Goal: Task Accomplishment & Management: Manage account settings

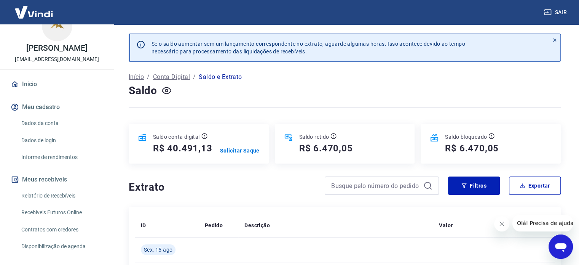
scroll to position [3, 0]
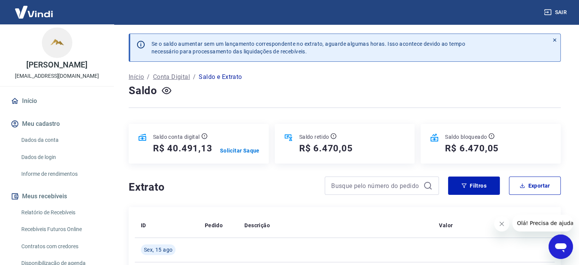
click at [42, 99] on link "Início" at bounding box center [57, 101] width 96 height 17
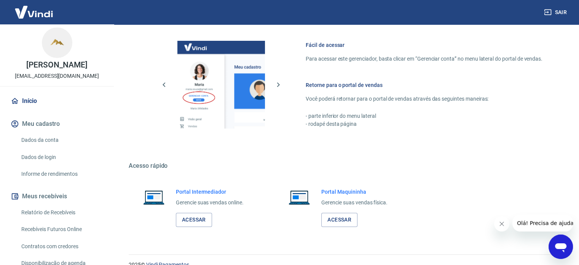
scroll to position [336, 0]
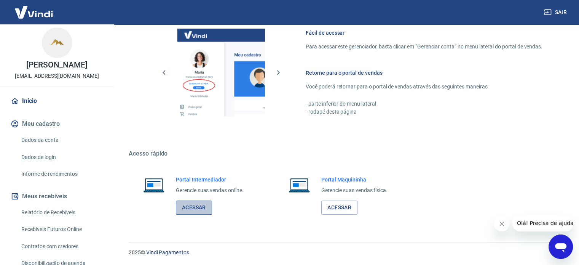
click at [193, 211] on link "Acessar" at bounding box center [194, 207] width 36 height 14
click at [203, 206] on link "Acessar" at bounding box center [194, 207] width 36 height 14
click at [189, 211] on link "Acessar" at bounding box center [194, 207] width 36 height 14
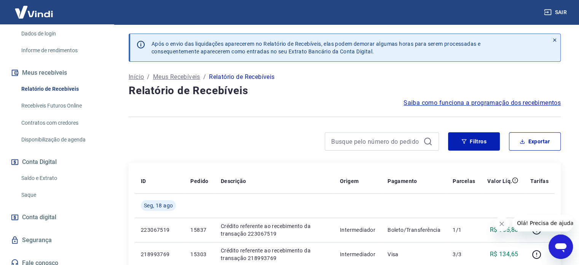
scroll to position [131, 0]
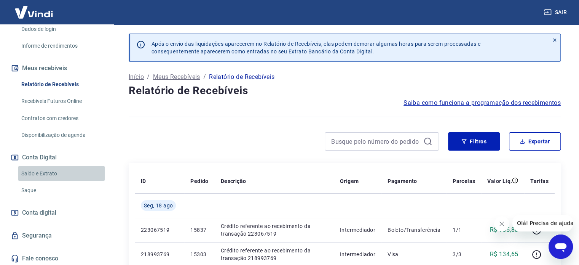
click at [62, 173] on link "Saldo e Extrato" at bounding box center [61, 174] width 86 height 16
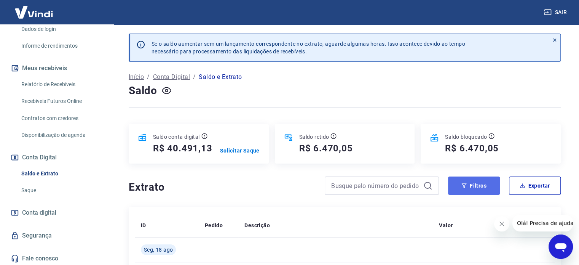
click at [483, 188] on button "Filtros" at bounding box center [474, 185] width 52 height 18
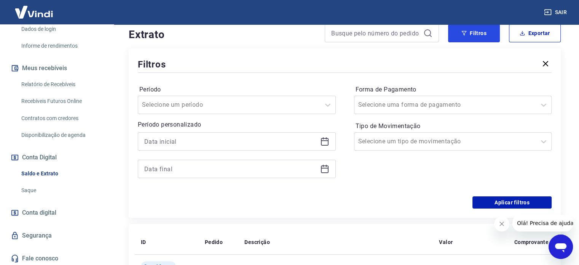
scroll to position [155, 0]
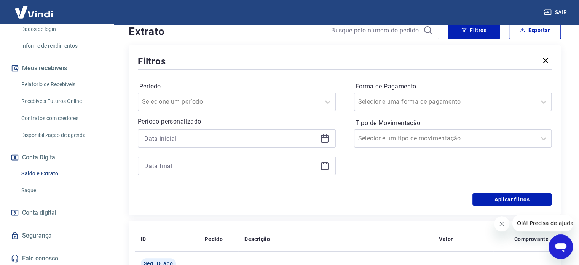
click at [324, 139] on icon at bounding box center [324, 138] width 9 height 9
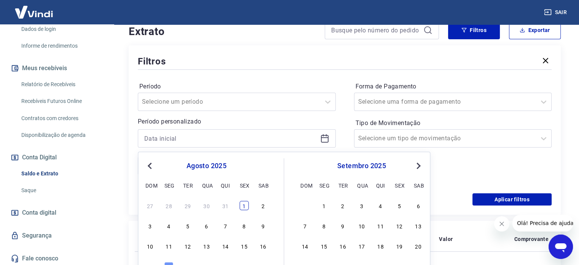
click at [246, 202] on div "1" at bounding box center [244, 205] width 9 height 9
type input "[DATE]"
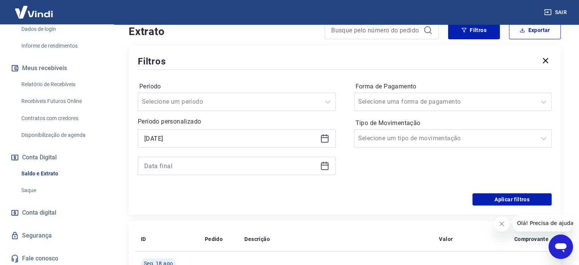
click at [326, 168] on icon at bounding box center [324, 165] width 9 height 9
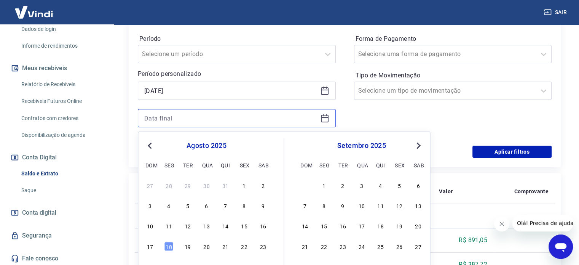
scroll to position [207, 0]
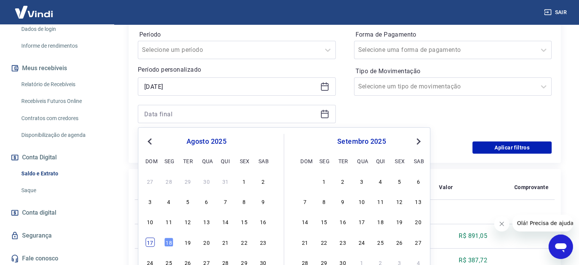
click at [152, 241] on div "17" at bounding box center [149, 241] width 9 height 9
type input "[DATE]"
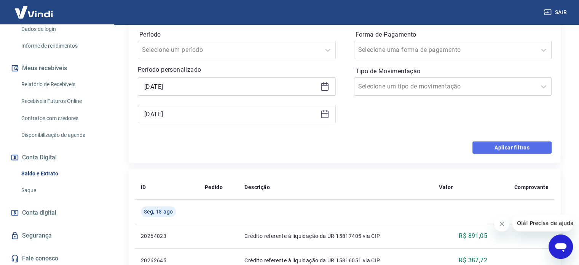
click at [493, 142] on button "Aplicar filtros" at bounding box center [512, 147] width 79 height 12
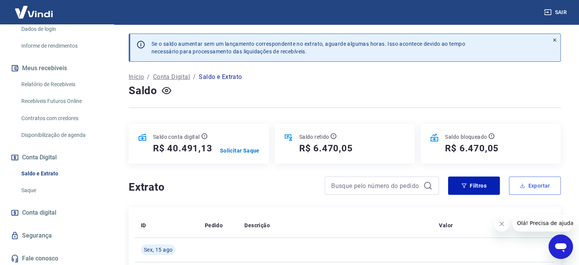
click at [533, 187] on button "Exportar" at bounding box center [535, 185] width 52 height 18
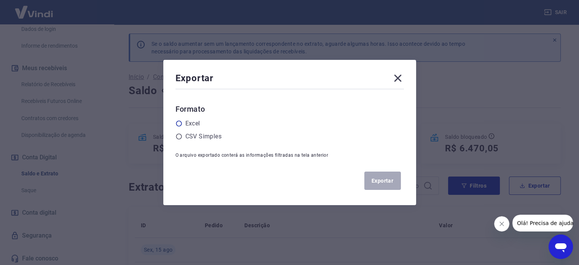
click at [197, 123] on label "Excel" at bounding box center [192, 123] width 15 height 9
click at [0, 0] on input "radio" at bounding box center [0, 0] width 0 height 0
click at [387, 177] on button "Exportar" at bounding box center [382, 180] width 37 height 18
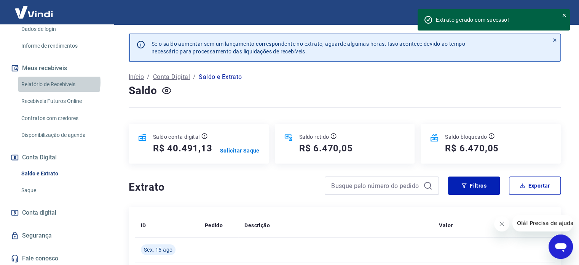
click at [58, 82] on link "Relatório de Recebíveis" at bounding box center [61, 85] width 86 height 16
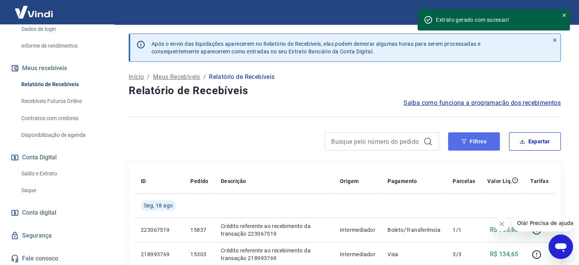
click at [481, 144] on button "Filtros" at bounding box center [474, 141] width 52 height 18
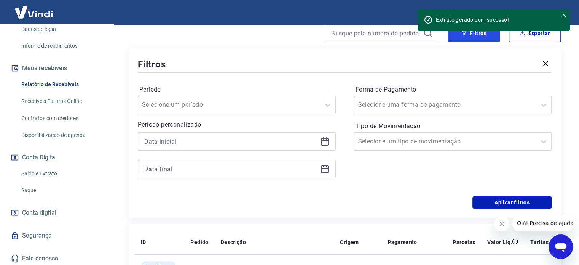
scroll to position [120, 0]
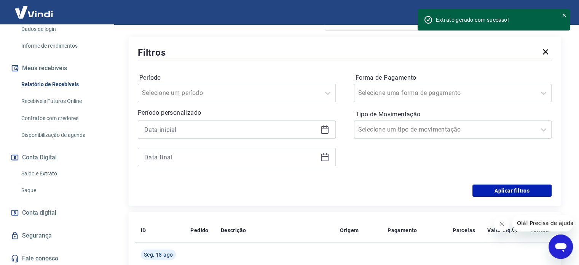
click at [331, 134] on div at bounding box center [237, 129] width 198 height 18
click at [328, 133] on icon at bounding box center [324, 129] width 9 height 9
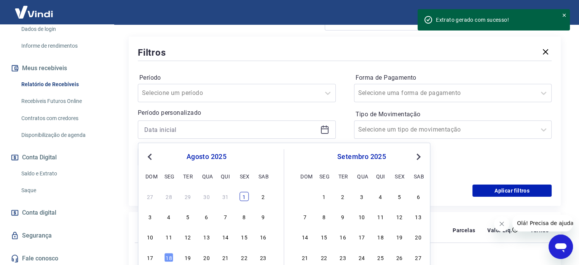
click at [242, 198] on div "1" at bounding box center [244, 196] width 9 height 9
type input "[DATE]"
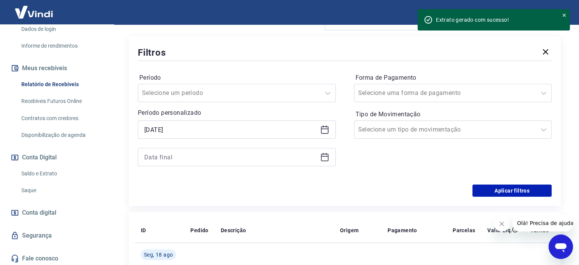
click at [323, 154] on icon at bounding box center [323, 154] width 1 height 2
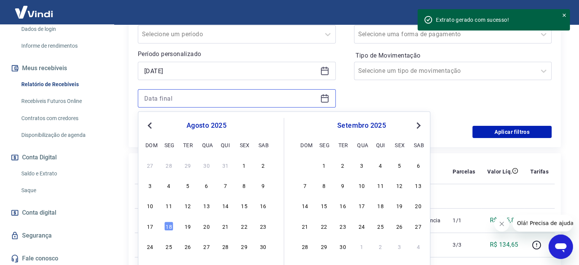
scroll to position [186, 0]
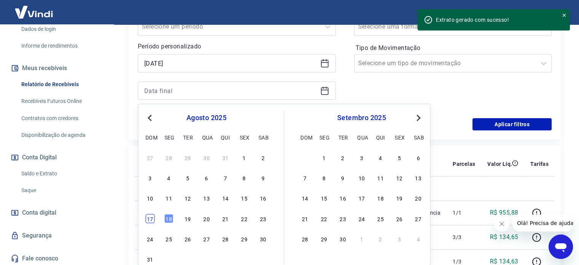
click at [149, 218] on div "17" at bounding box center [149, 218] width 9 height 9
type input "[DATE]"
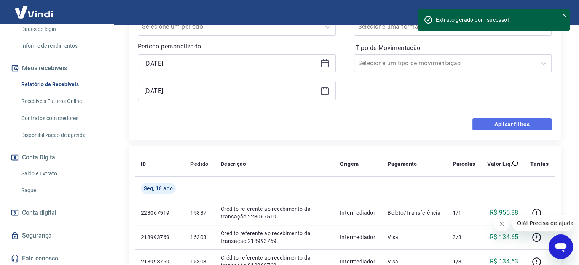
click at [503, 123] on button "Aplicar filtros" at bounding box center [512, 124] width 79 height 12
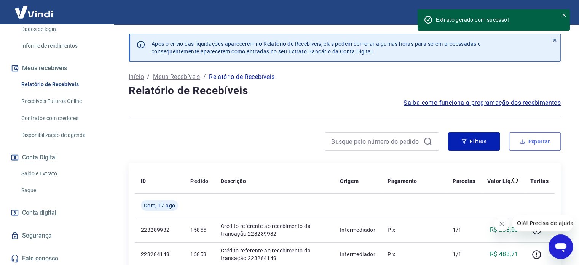
click at [535, 142] on button "Exportar" at bounding box center [535, 141] width 52 height 18
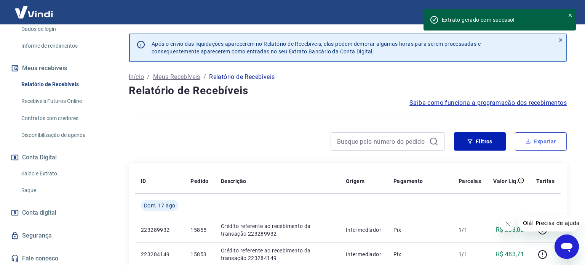
type input "[DATE]"
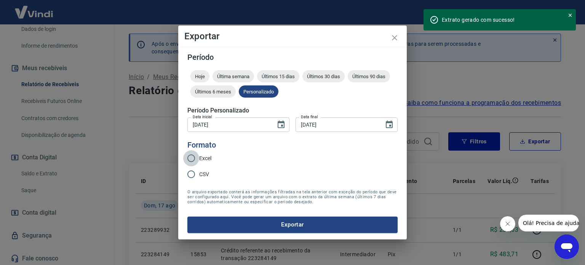
click at [198, 161] on input "Excel" at bounding box center [191, 158] width 16 height 16
radio input "true"
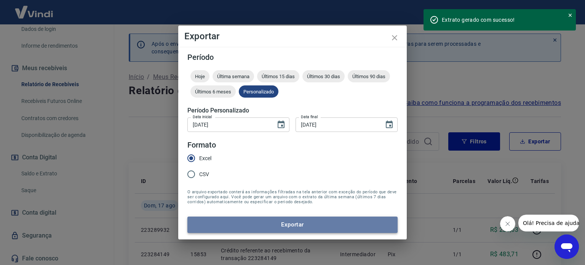
click at [254, 222] on button "Exportar" at bounding box center [292, 224] width 210 height 16
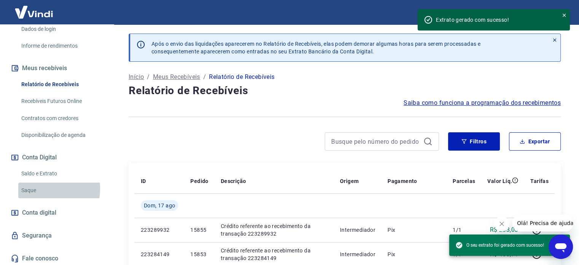
click at [40, 189] on link "Saque" at bounding box center [61, 190] width 86 height 16
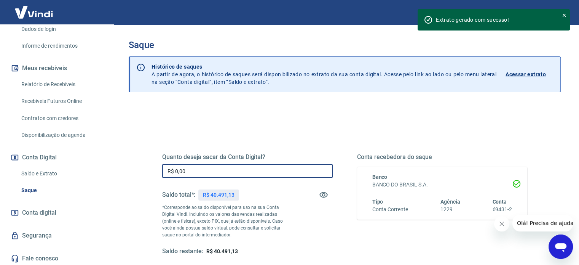
click at [218, 169] on input "R$ 0,00" at bounding box center [247, 171] width 171 height 14
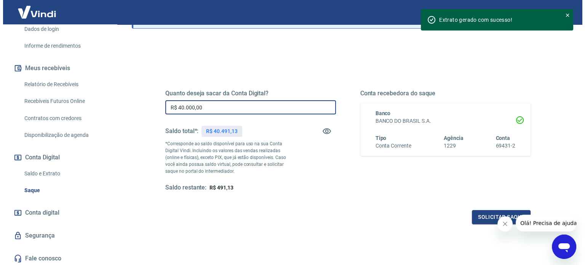
scroll to position [64, 0]
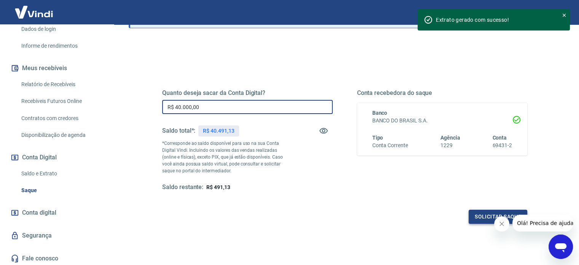
type input "R$ 40.000,00"
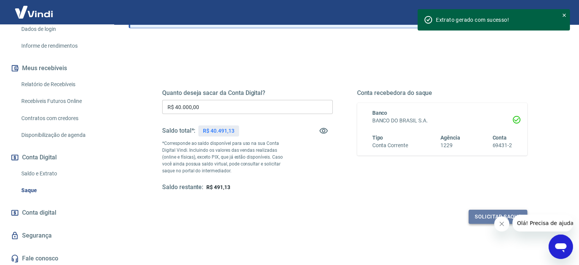
click at [471, 215] on button "Solicitar saque" at bounding box center [498, 216] width 59 height 14
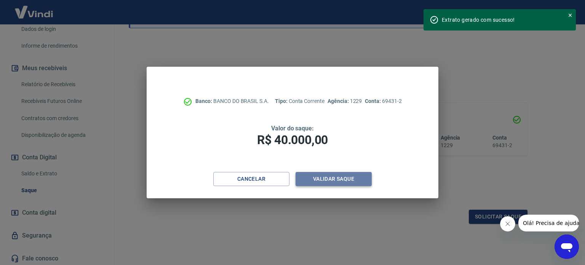
click at [342, 179] on button "Validar saque" at bounding box center [334, 179] width 76 height 14
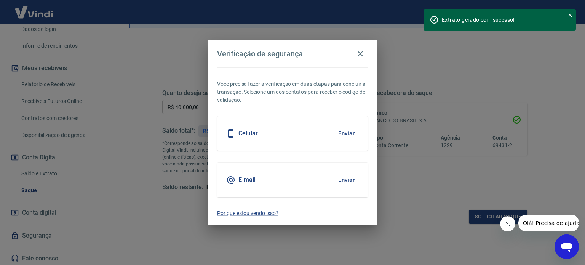
click at [297, 135] on div "Celular Enviar" at bounding box center [292, 133] width 151 height 34
click at [348, 132] on button "Enviar" at bounding box center [346, 133] width 25 height 16
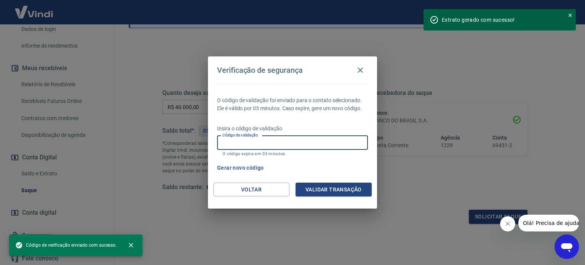
click at [307, 143] on input "Código de validação" at bounding box center [292, 143] width 151 height 14
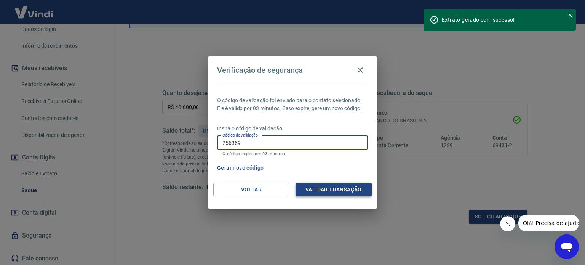
type input "256369"
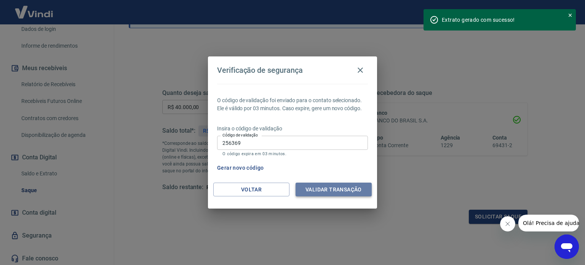
click at [331, 191] on button "Validar transação" at bounding box center [334, 189] width 76 height 14
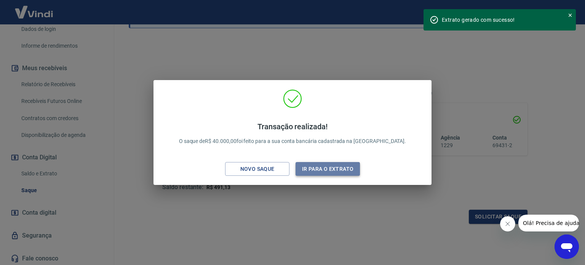
click at [328, 172] on button "Ir para o extrato" at bounding box center [328, 169] width 64 height 14
